Goal: Task Accomplishment & Management: Use online tool/utility

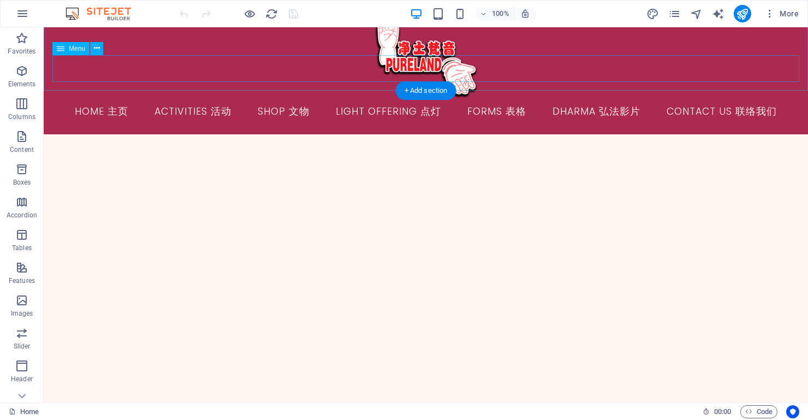
scroll to position [173, 0]
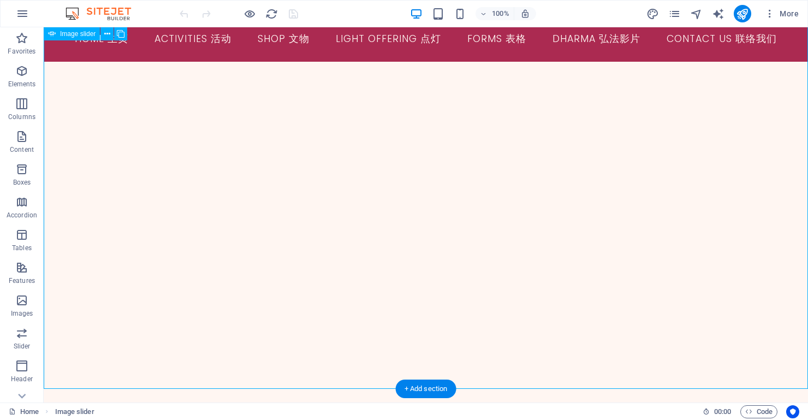
scroll to position [217, 0]
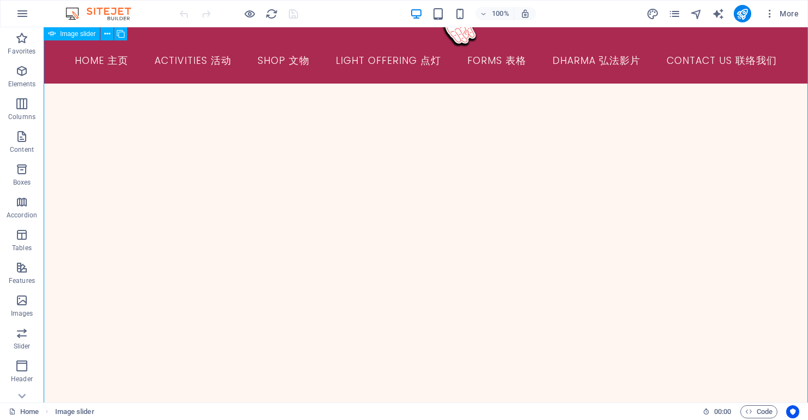
click at [73, 32] on span "Image slider" at bounding box center [78, 34] width 36 height 7
select select "ms"
select select "s"
select select "progressive"
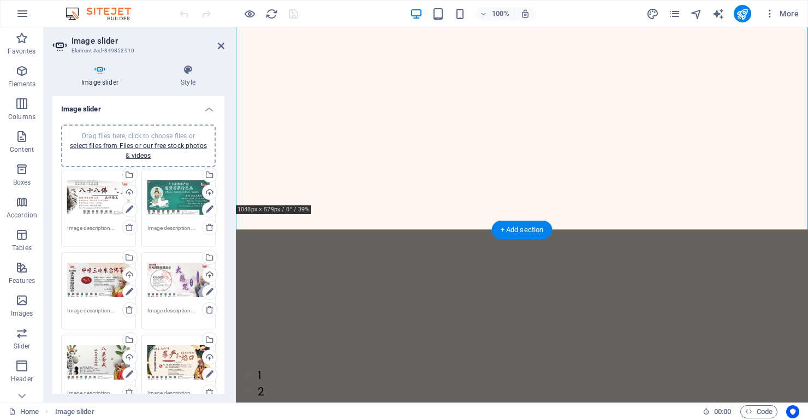
scroll to position [298, 0]
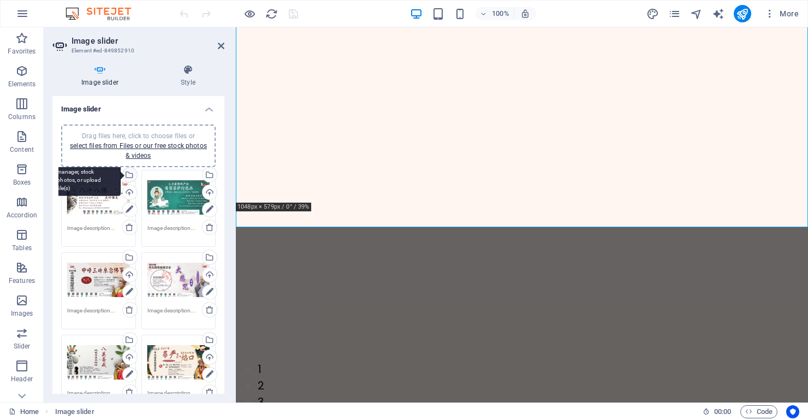
click at [128, 173] on div "Select files from the file manager, stock photos, or upload file(s)" at bounding box center [129, 176] width 16 height 16
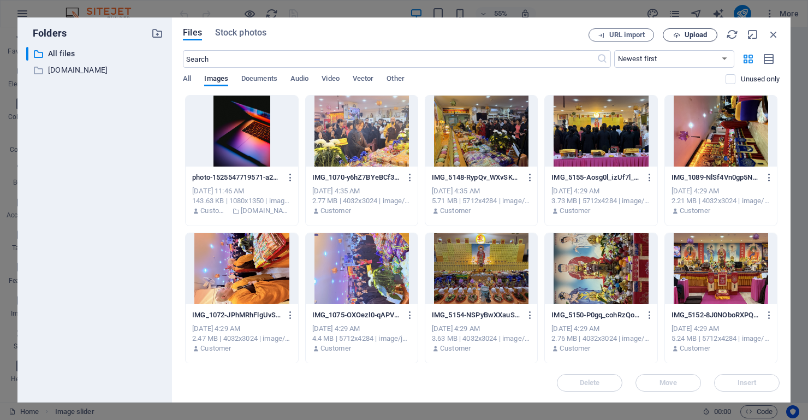
click at [690, 34] on span "Upload" at bounding box center [696, 35] width 22 height 7
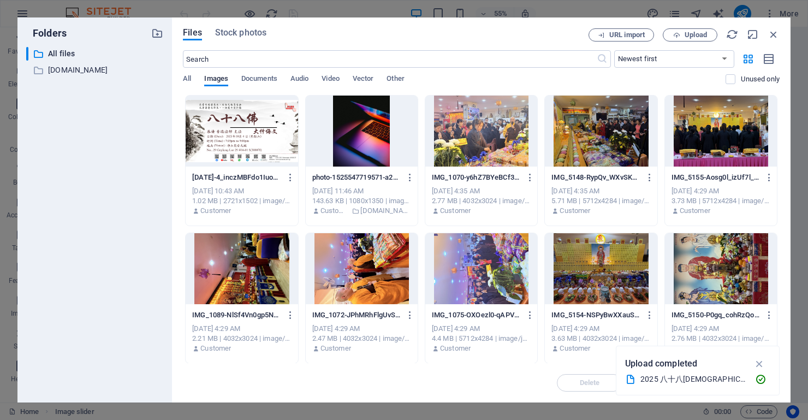
click at [225, 127] on div at bounding box center [242, 131] width 112 height 71
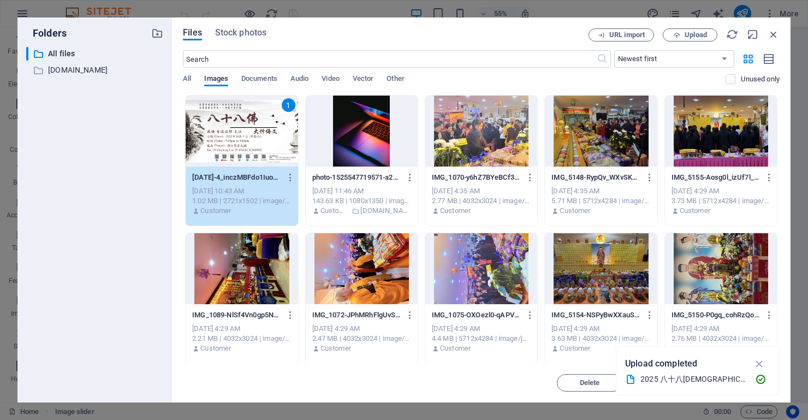
click at [225, 127] on div "1" at bounding box center [242, 131] width 112 height 71
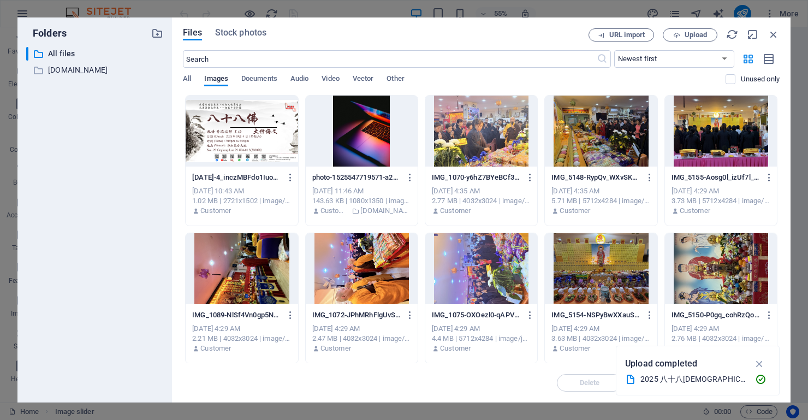
click at [225, 127] on div at bounding box center [242, 131] width 112 height 71
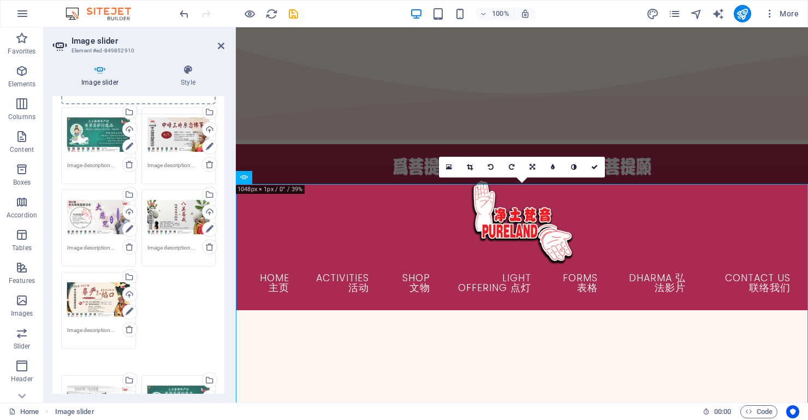
scroll to position [0, 0]
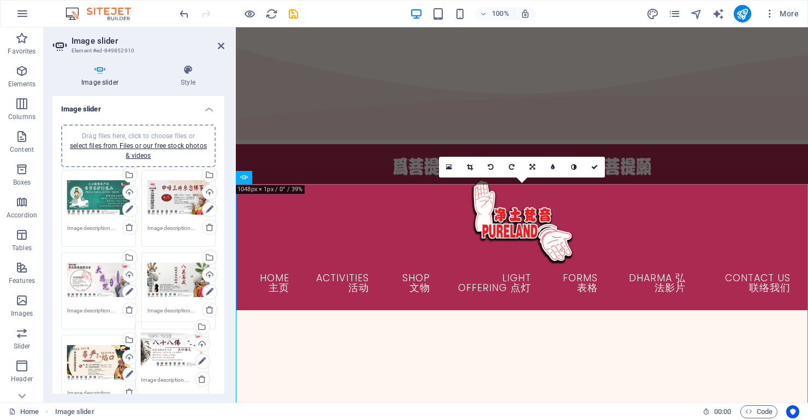
drag, startPoint x: 105, startPoint y: 117, endPoint x: 179, endPoint y: 357, distance: 250.9
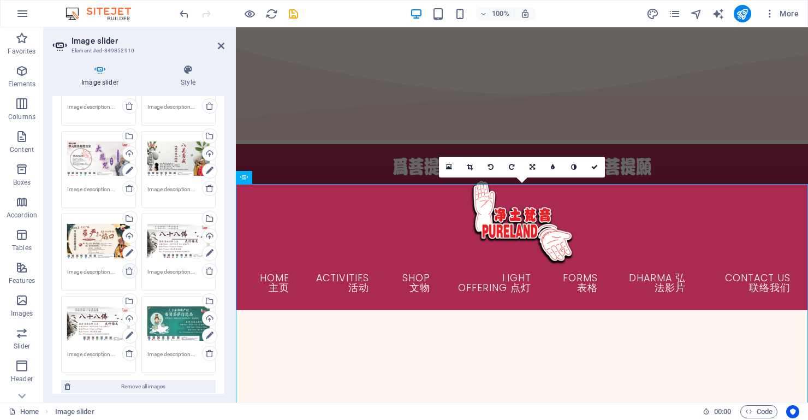
scroll to position [123, 0]
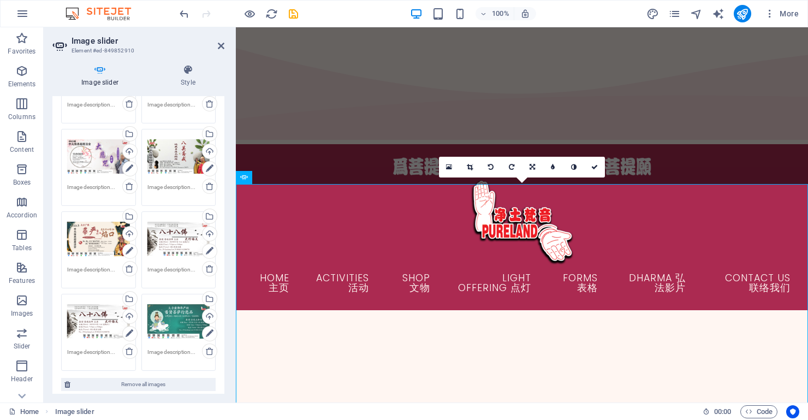
click at [101, 322] on div "Drag files here, click to choose files or select files from Files or our free s…" at bounding box center [98, 322] width 63 height 44
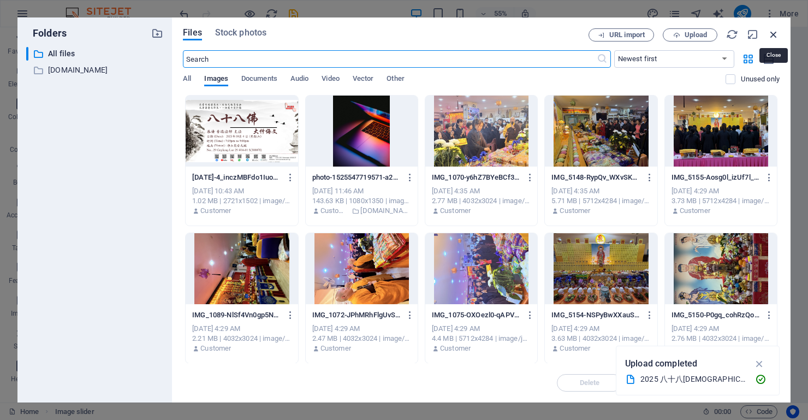
click at [777, 31] on icon "button" at bounding box center [774, 34] width 12 height 12
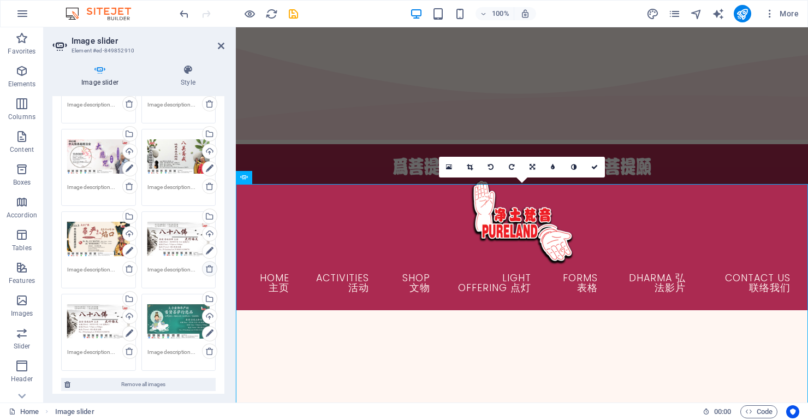
click at [207, 268] on icon at bounding box center [209, 268] width 9 height 9
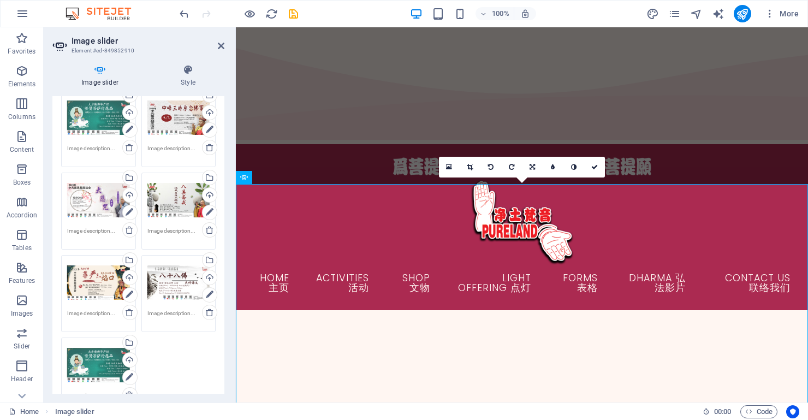
scroll to position [82, 0]
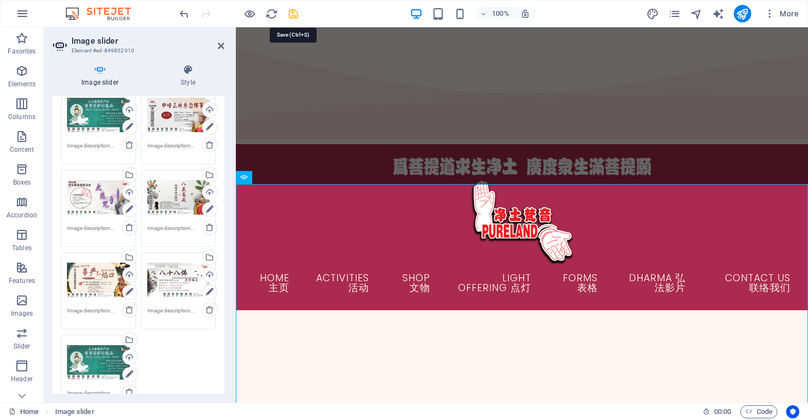
click at [291, 13] on icon "save" at bounding box center [293, 14] width 13 height 13
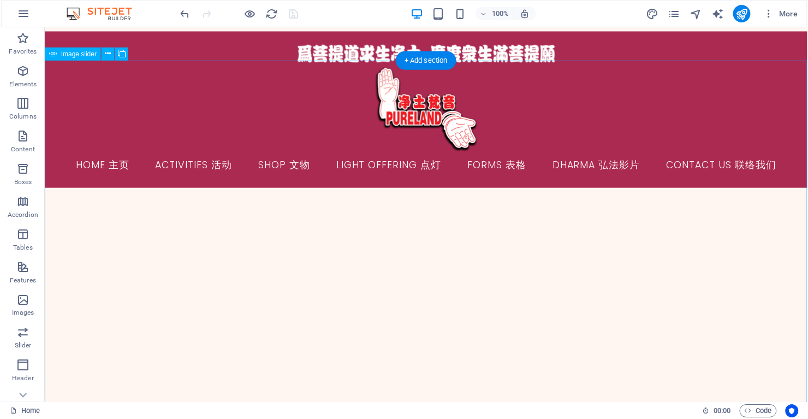
scroll to position [124, 0]
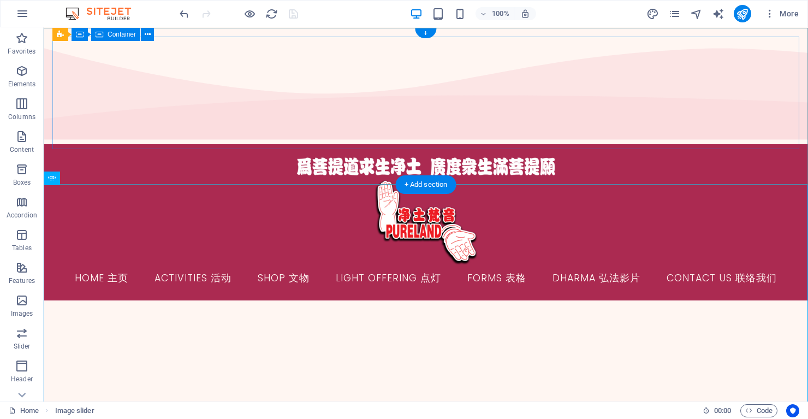
scroll to position [0, 0]
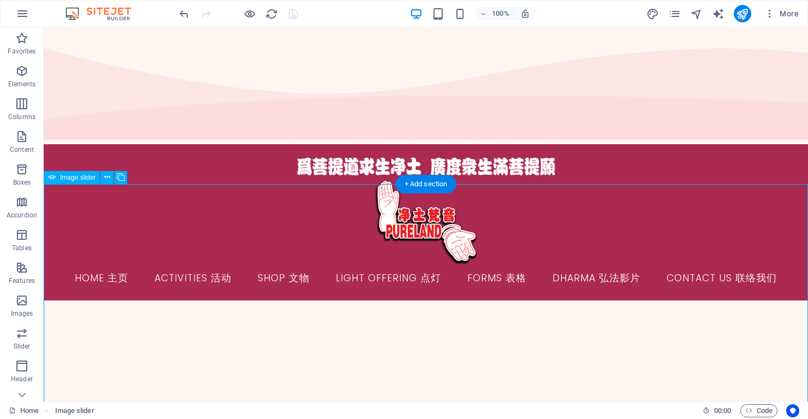
click at [81, 178] on span "Image slider" at bounding box center [78, 177] width 36 height 7
select select "ms"
select select "s"
select select "progressive"
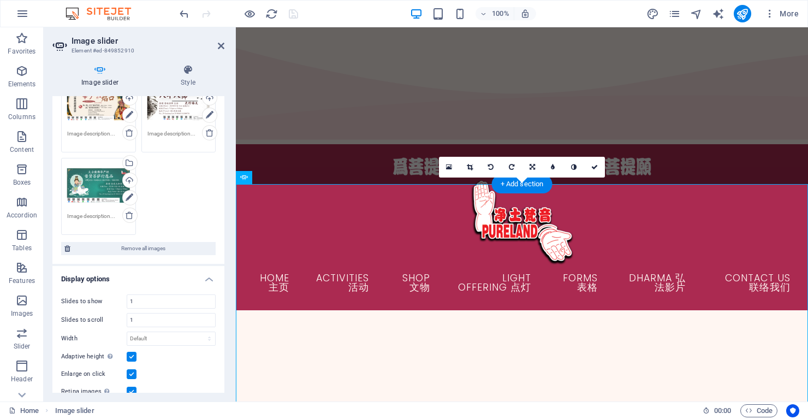
scroll to position [261, 0]
click at [179, 196] on div "Drag files here, click to choose files or select files from Files or our free s…" at bounding box center [138, 72] width 160 height 330
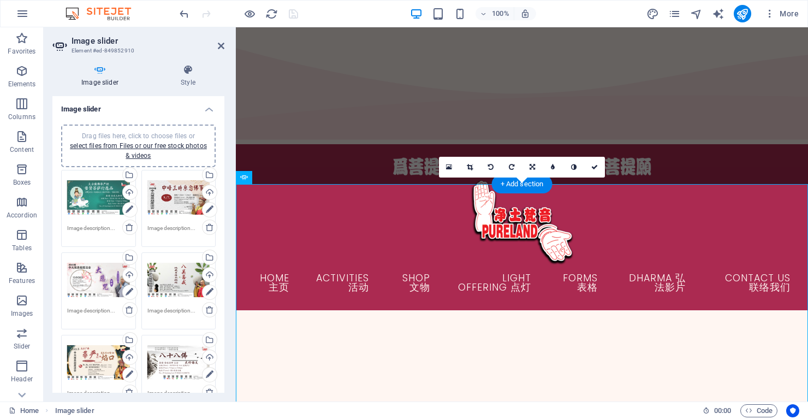
scroll to position [0, 0]
click at [139, 146] on link "select files from Files or our free stock photos & videos" at bounding box center [138, 150] width 137 height 17
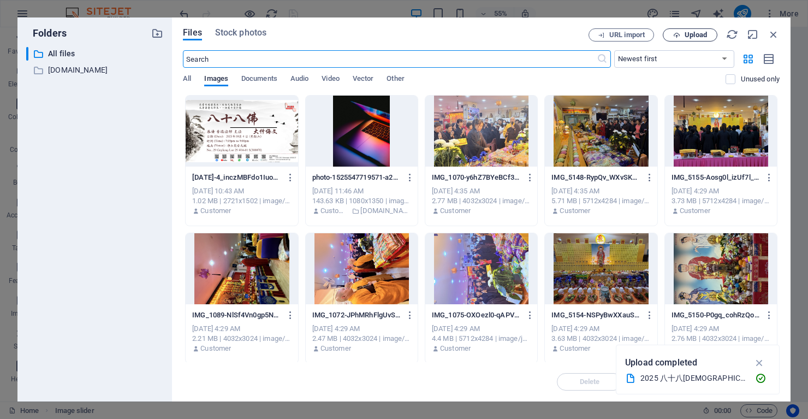
click at [691, 34] on span "Upload" at bounding box center [696, 35] width 22 height 7
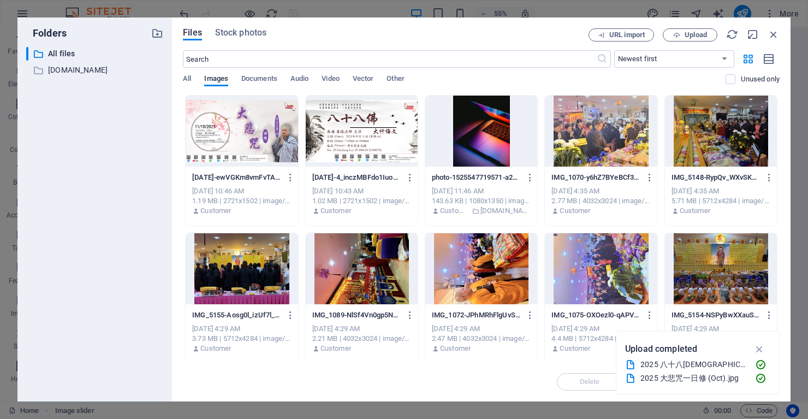
click at [247, 129] on div at bounding box center [242, 131] width 112 height 71
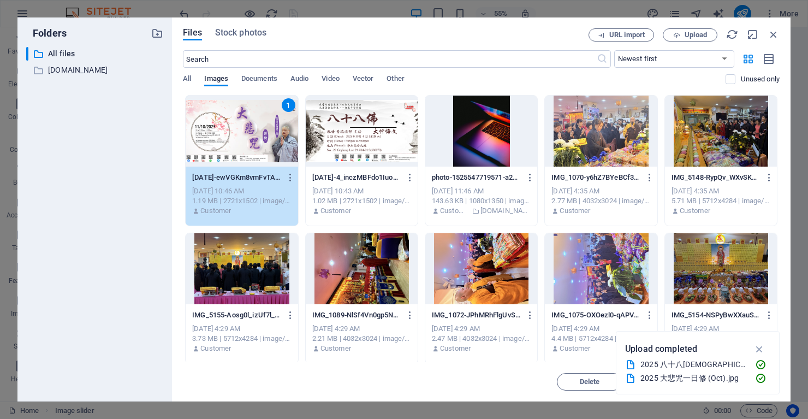
click at [247, 129] on div "1" at bounding box center [242, 131] width 112 height 71
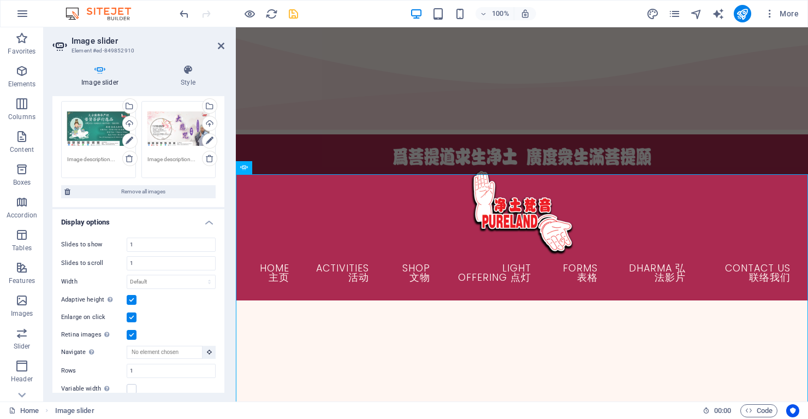
scroll to position [306, 0]
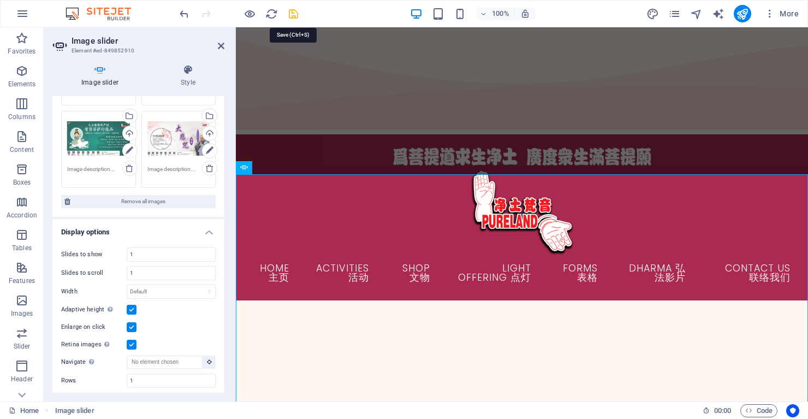
click at [289, 10] on icon "save" at bounding box center [293, 14] width 13 height 13
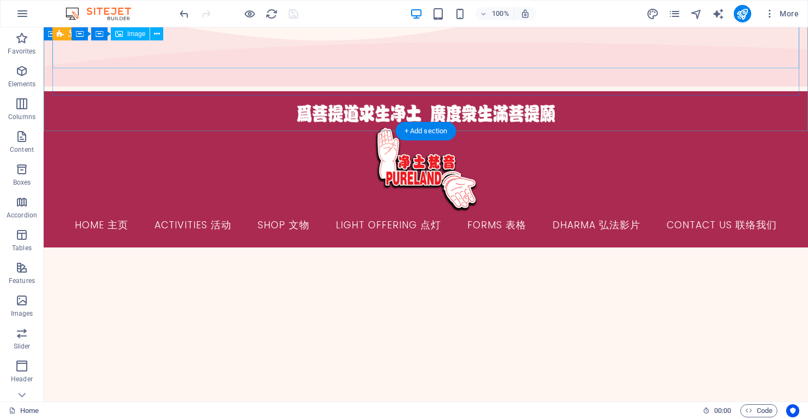
scroll to position [54, 0]
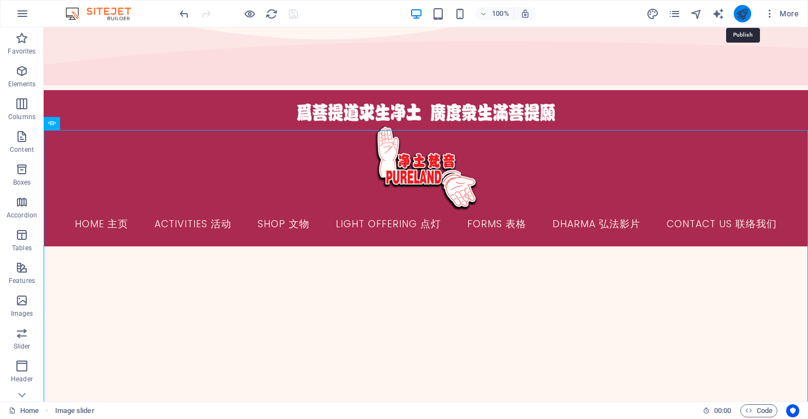
click at [742, 12] on icon "publish" at bounding box center [742, 14] width 13 height 13
